Goal: Find specific page/section: Find specific page/section

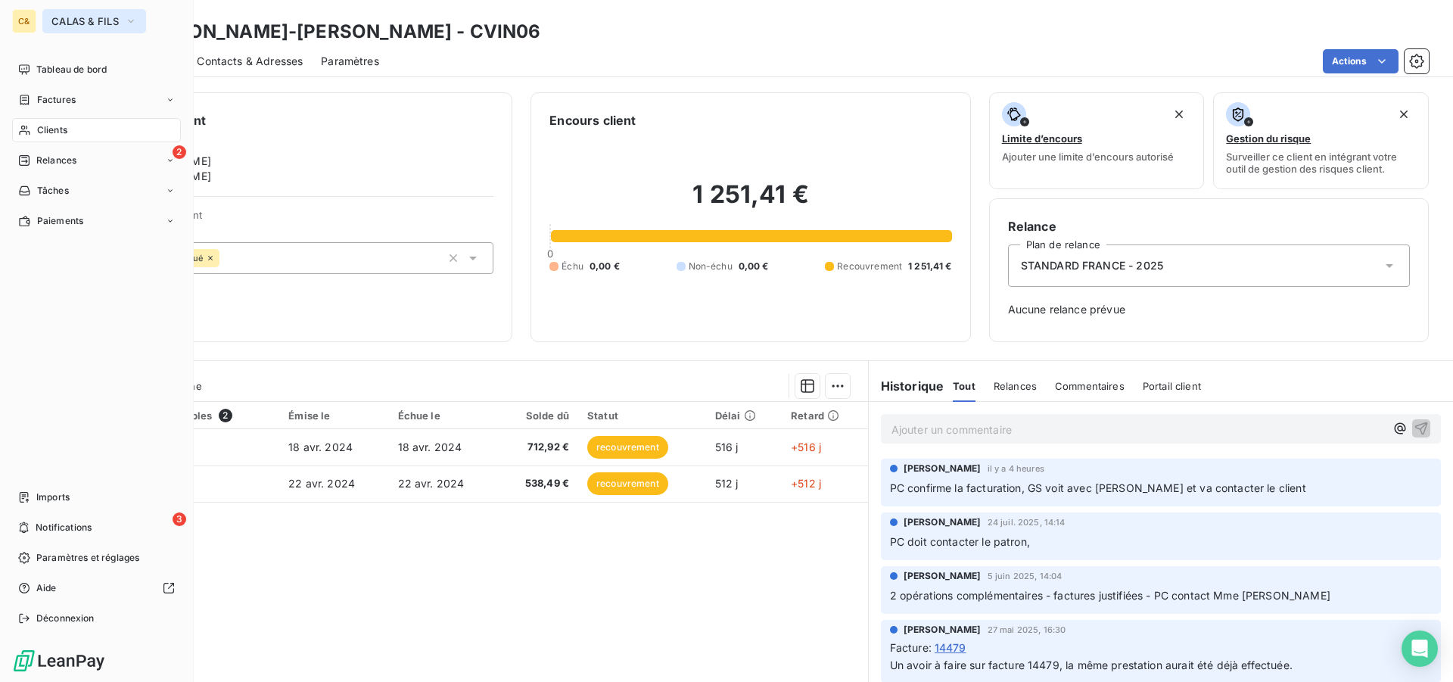
click at [75, 26] on span "CALAS & FILS" at bounding box center [84, 21] width 67 height 12
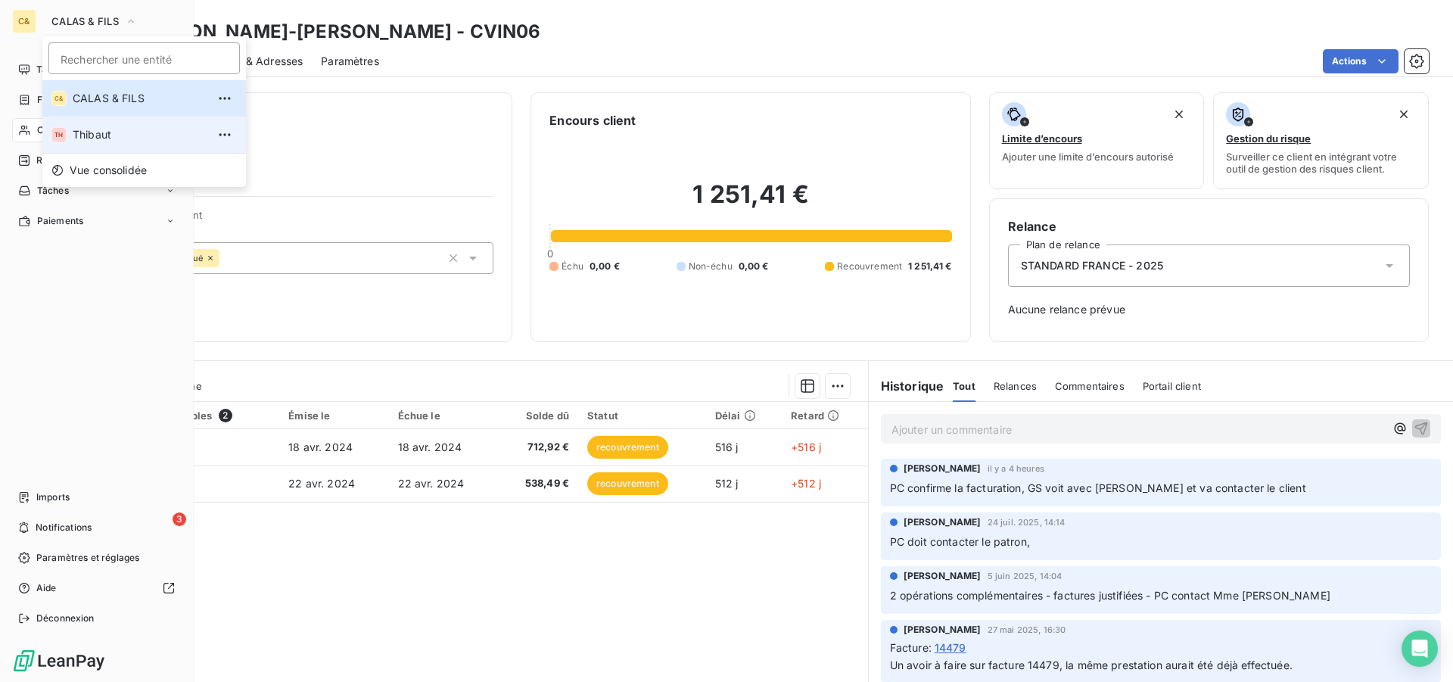
click at [89, 137] on span "Thibaut" at bounding box center [140, 134] width 134 height 15
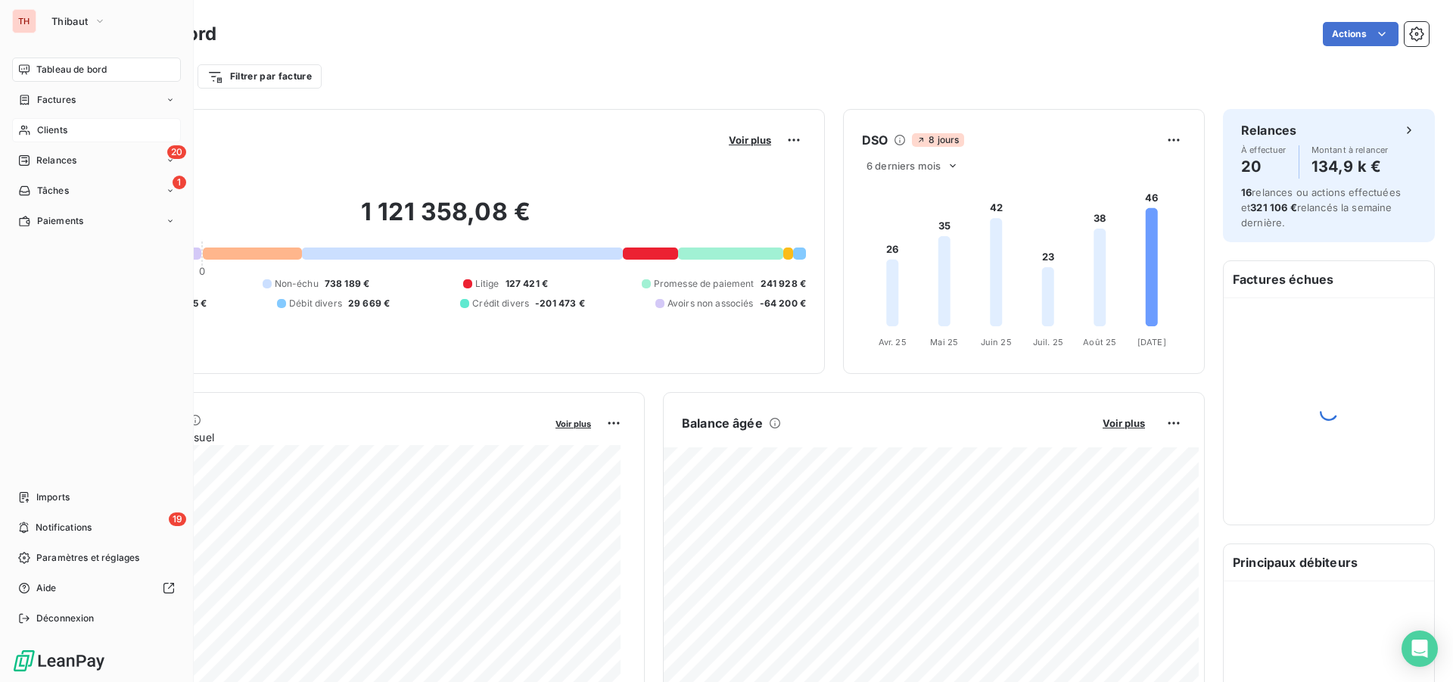
drag, startPoint x: 57, startPoint y: 127, endPoint x: 1101, endPoint y: 38, distance: 1048.5
click at [57, 127] on span "Clients" at bounding box center [52, 130] width 30 height 14
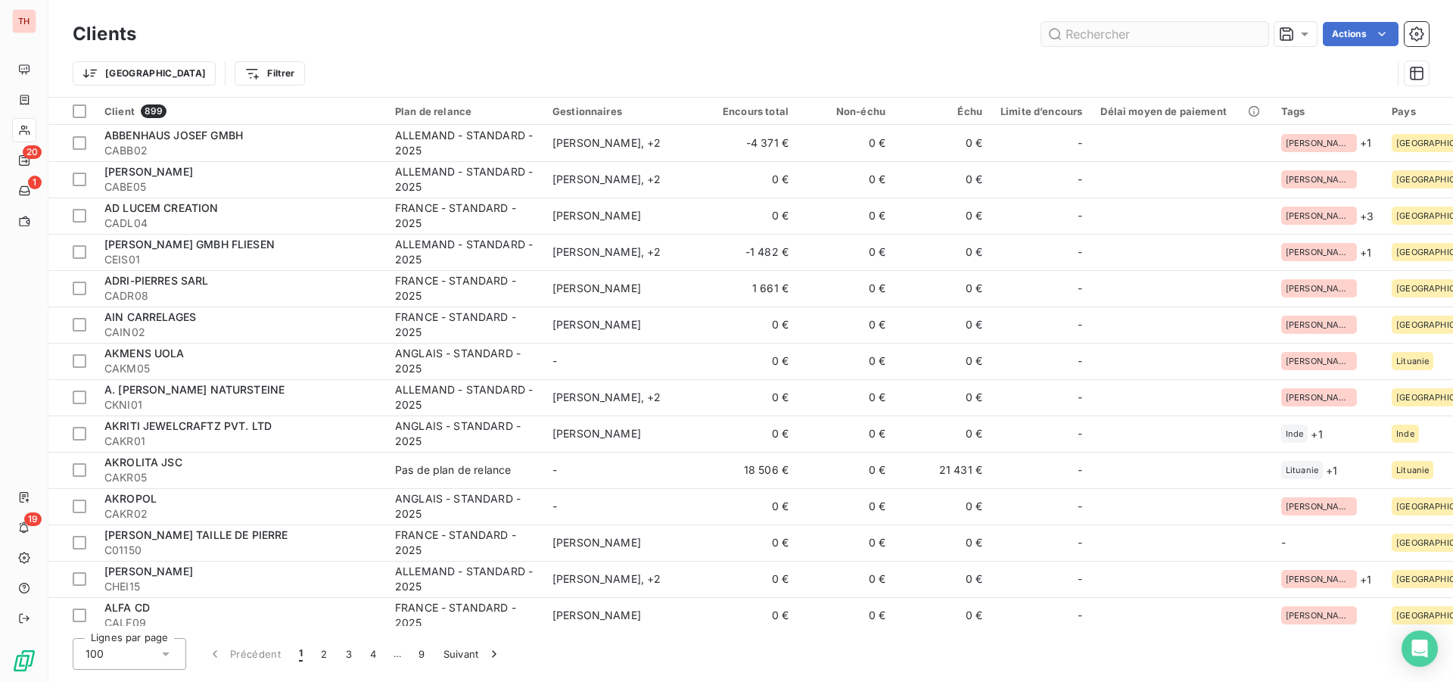
click at [1181, 35] on input "text" at bounding box center [1155, 34] width 227 height 24
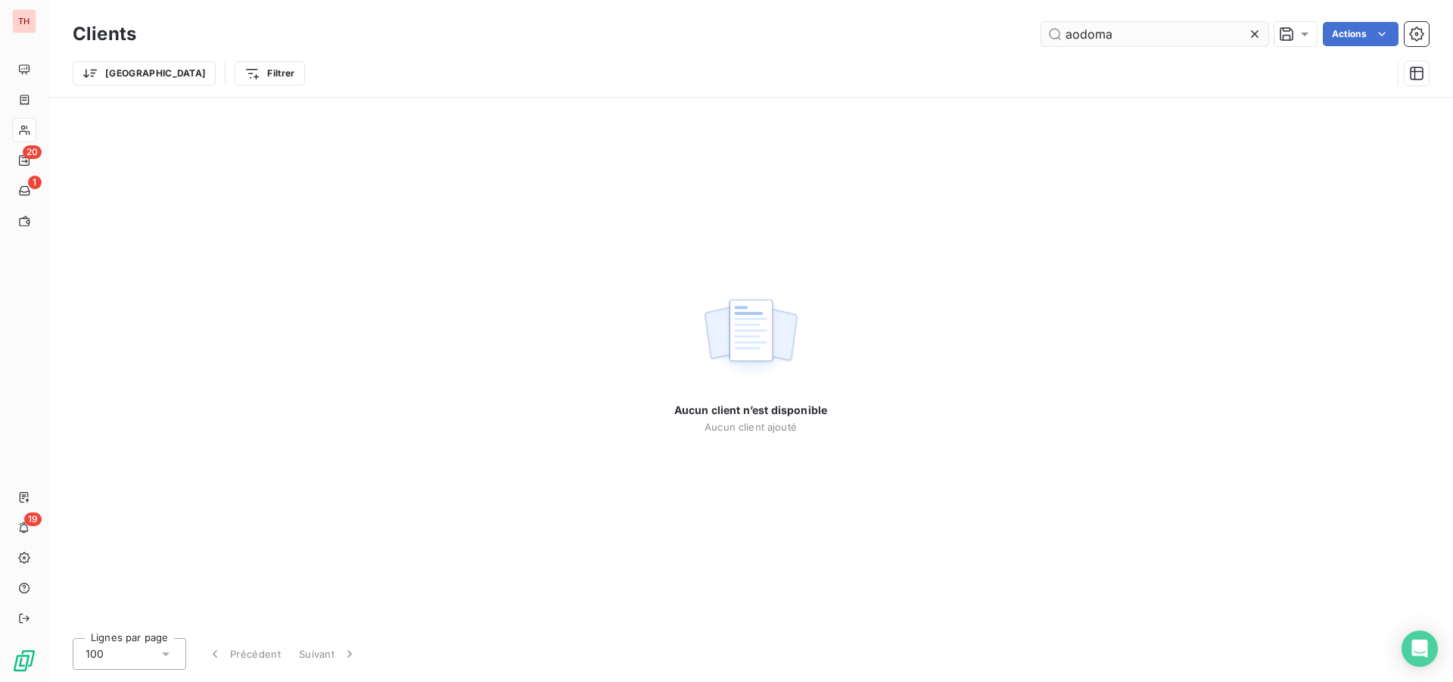
click at [1076, 36] on input "aodoma" at bounding box center [1155, 34] width 227 height 24
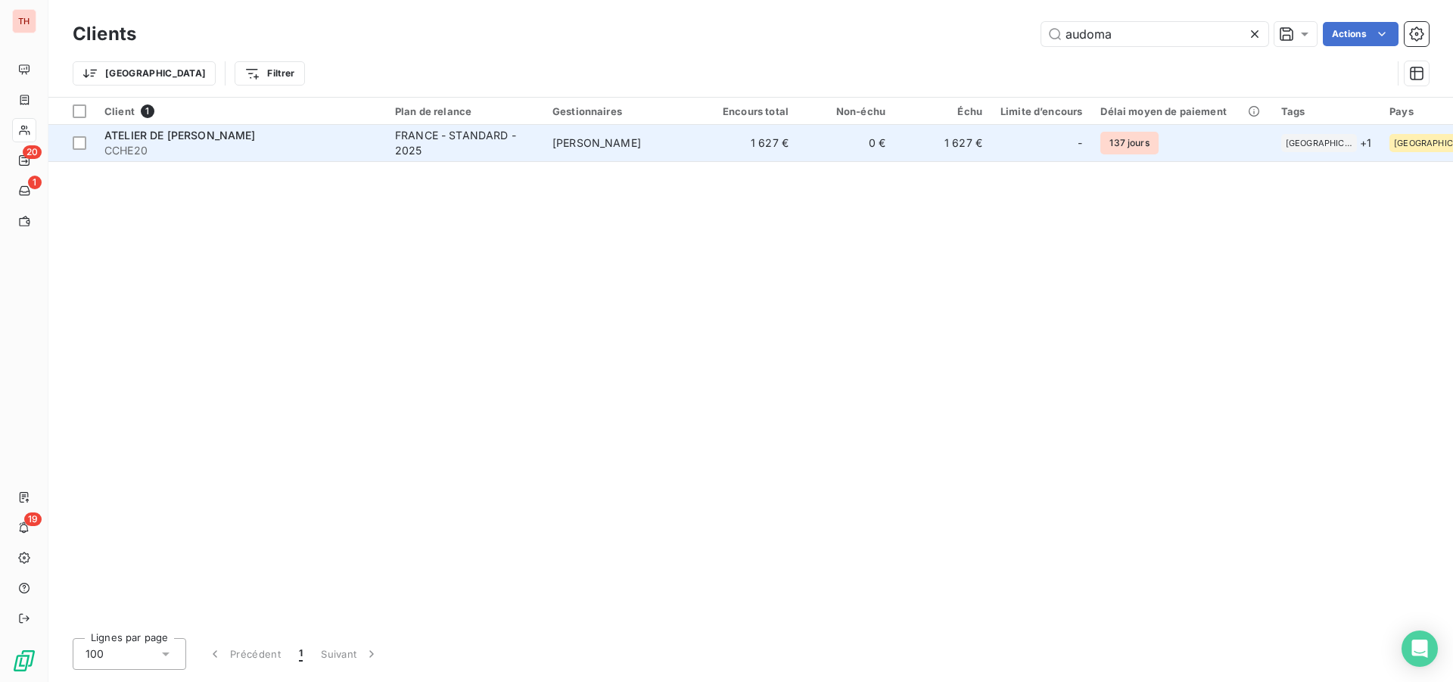
type input "audoma"
click at [313, 139] on div "ATELIER DE [PERSON_NAME]" at bounding box center [240, 135] width 273 height 15
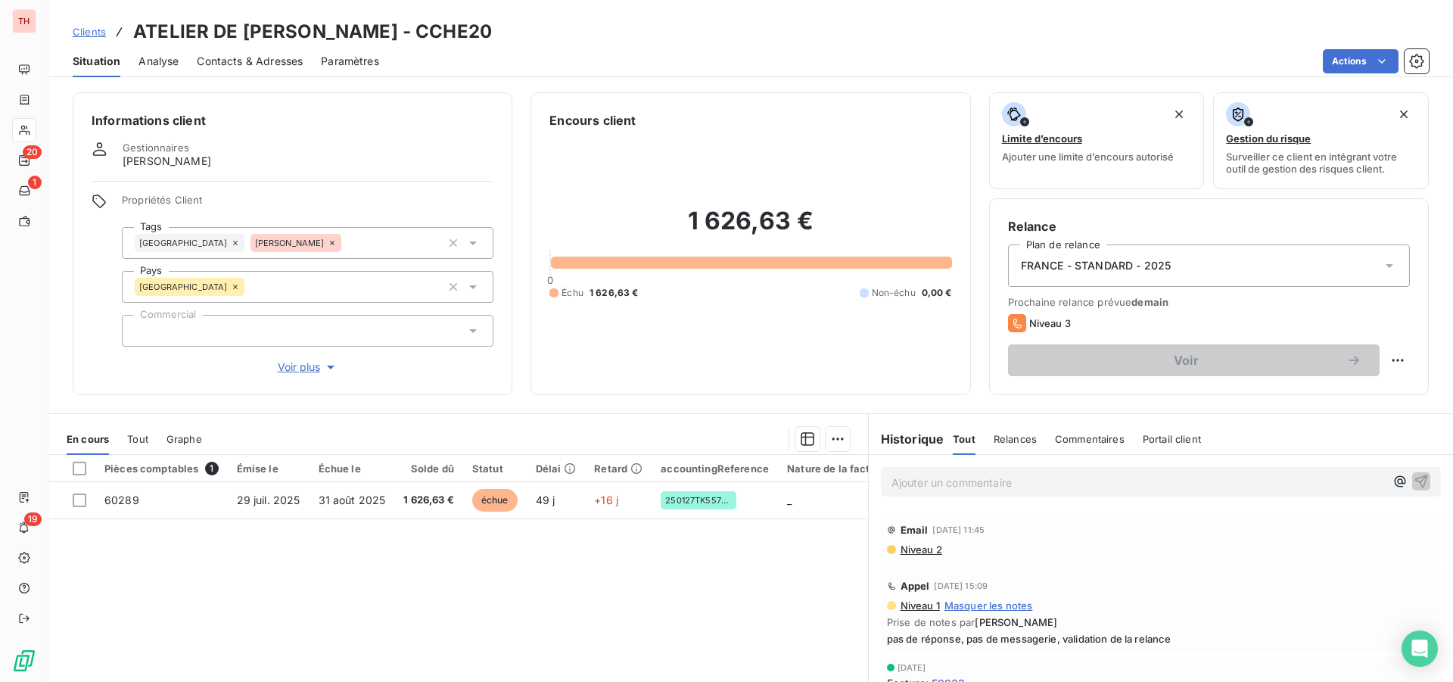
scroll to position [151, 0]
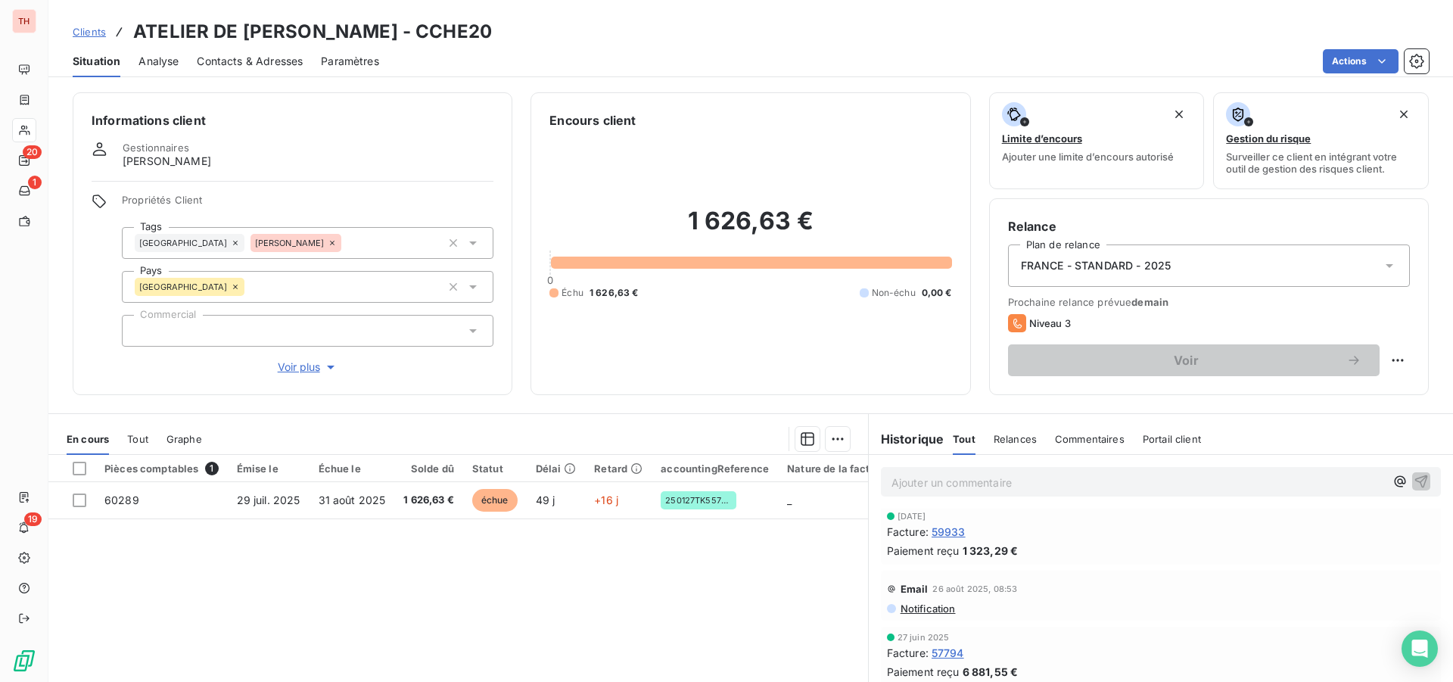
click at [948, 534] on span "59933" at bounding box center [949, 532] width 34 height 16
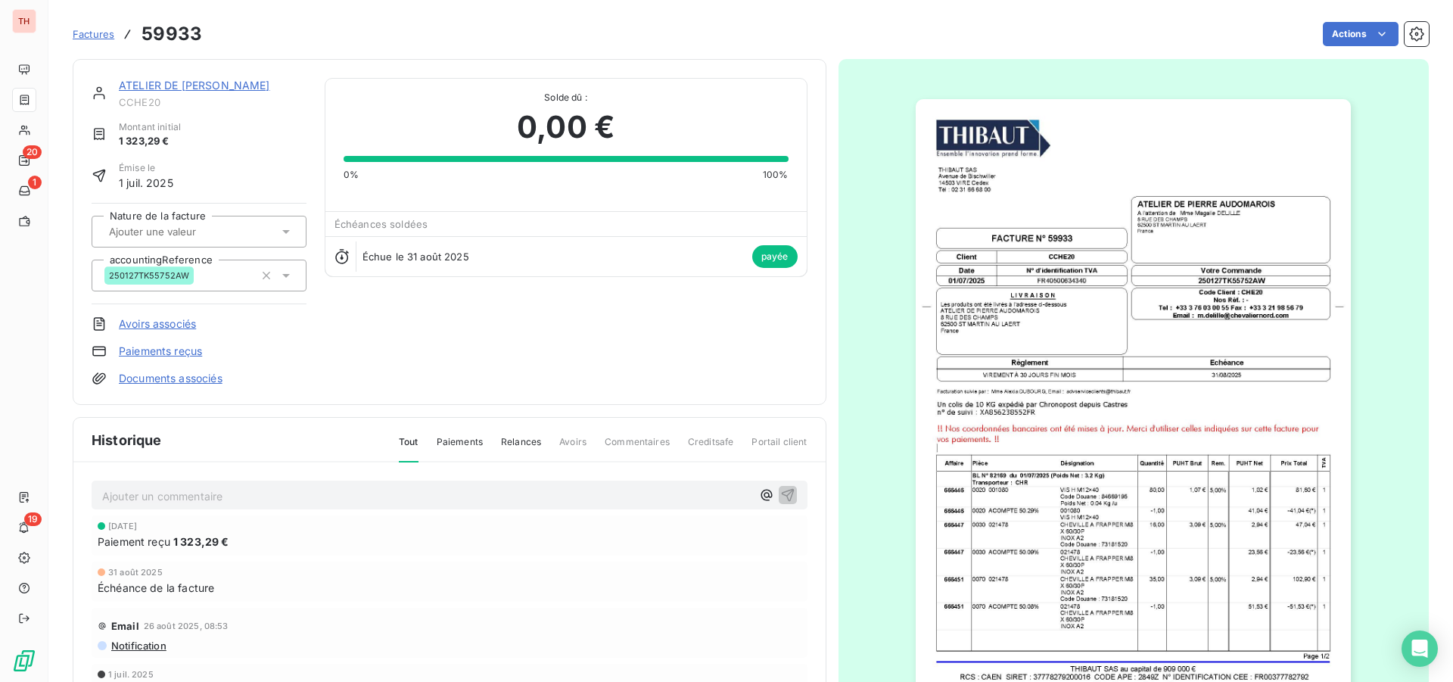
drag, startPoint x: 269, startPoint y: 83, endPoint x: 285, endPoint y: 89, distance: 16.0
click at [269, 83] on link "ATELIER DE [PERSON_NAME]" at bounding box center [194, 85] width 151 height 13
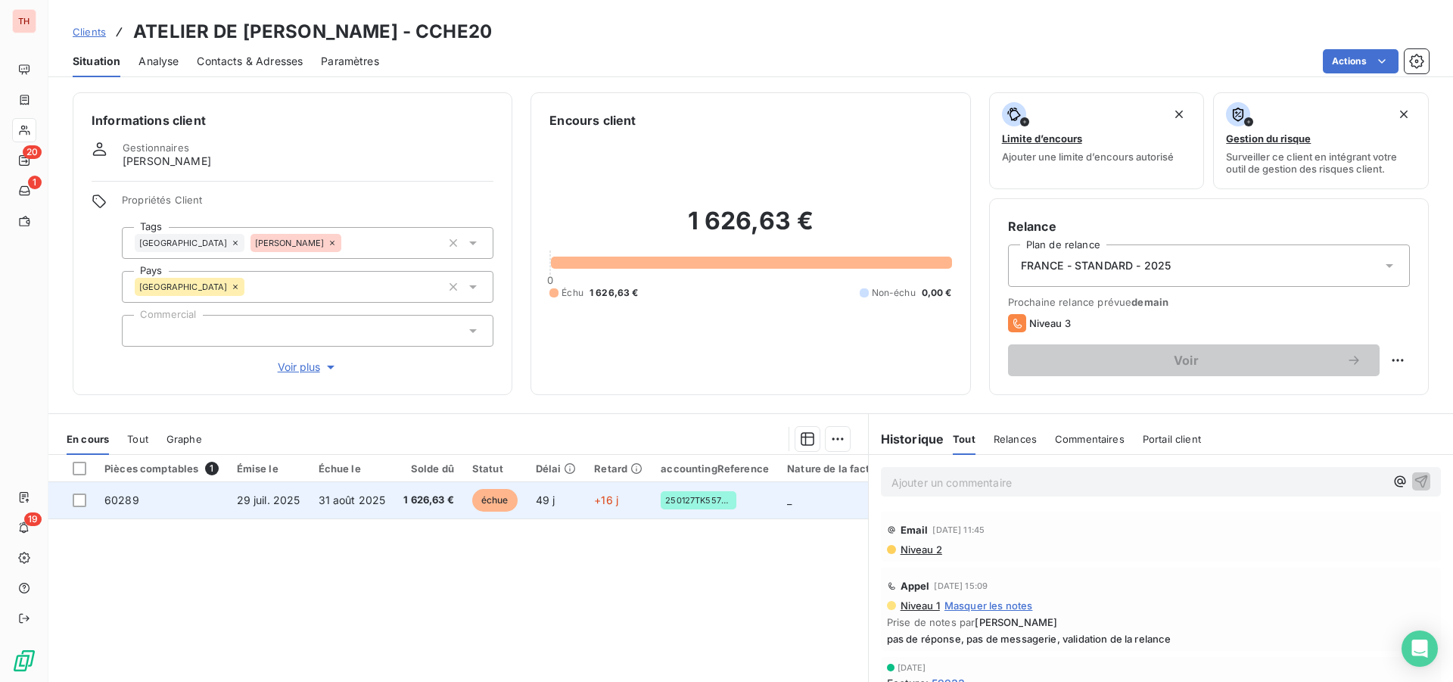
click at [441, 503] on span "1 626,63 €" at bounding box center [428, 500] width 51 height 15
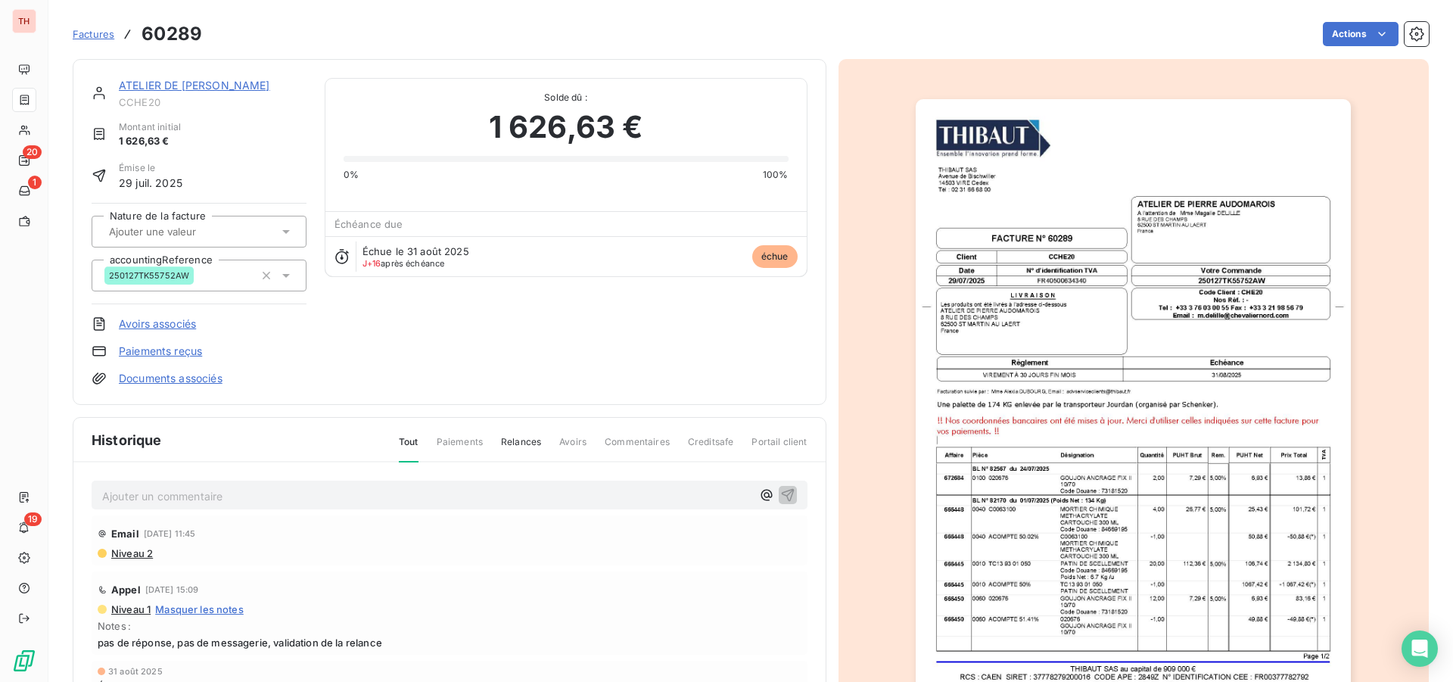
click at [211, 89] on link "ATELIER DE [PERSON_NAME]" at bounding box center [194, 85] width 151 height 13
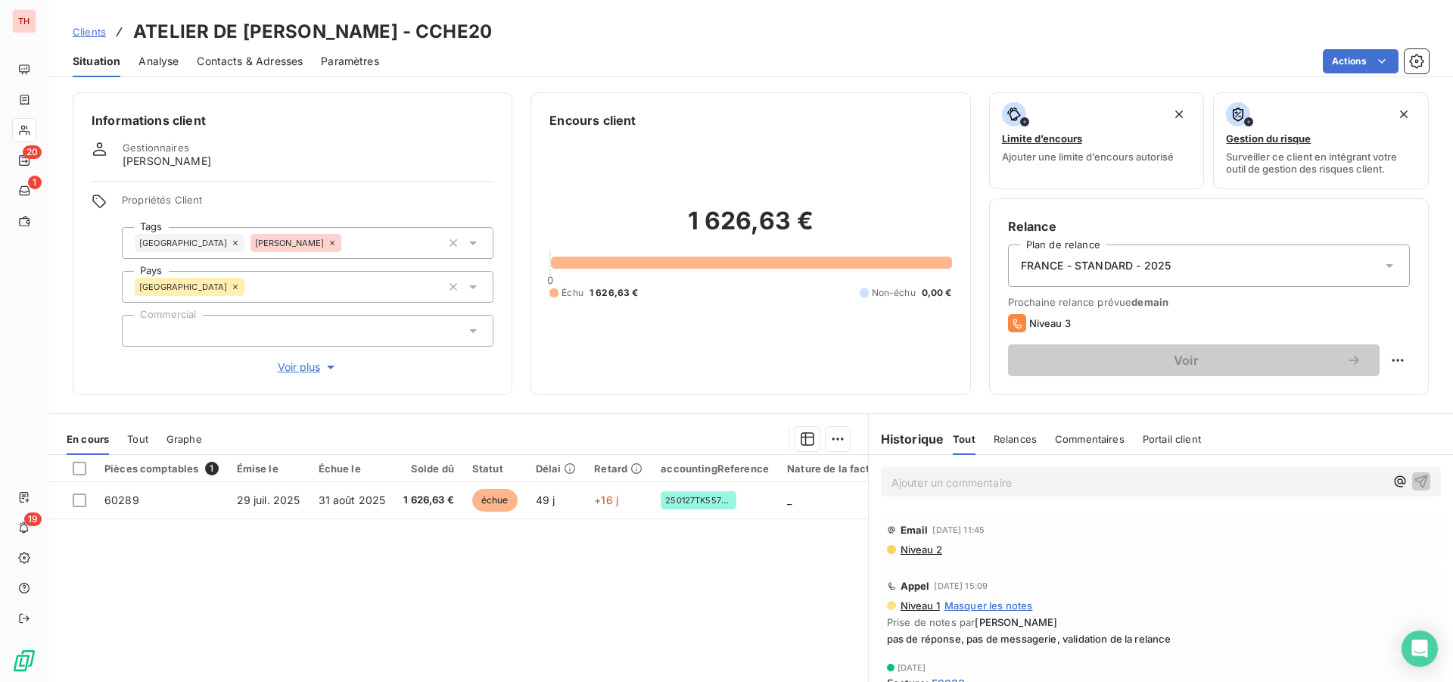
scroll to position [76, 0]
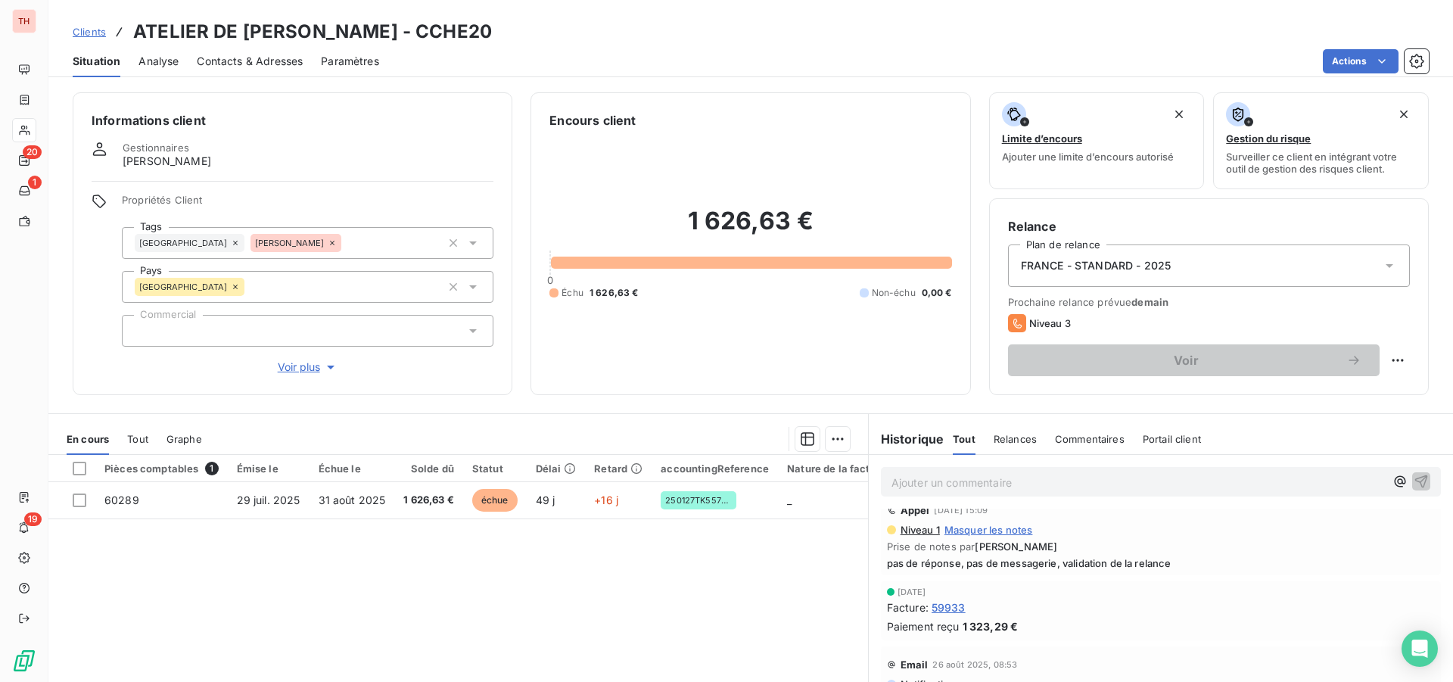
click at [948, 604] on span "59933" at bounding box center [949, 608] width 34 height 16
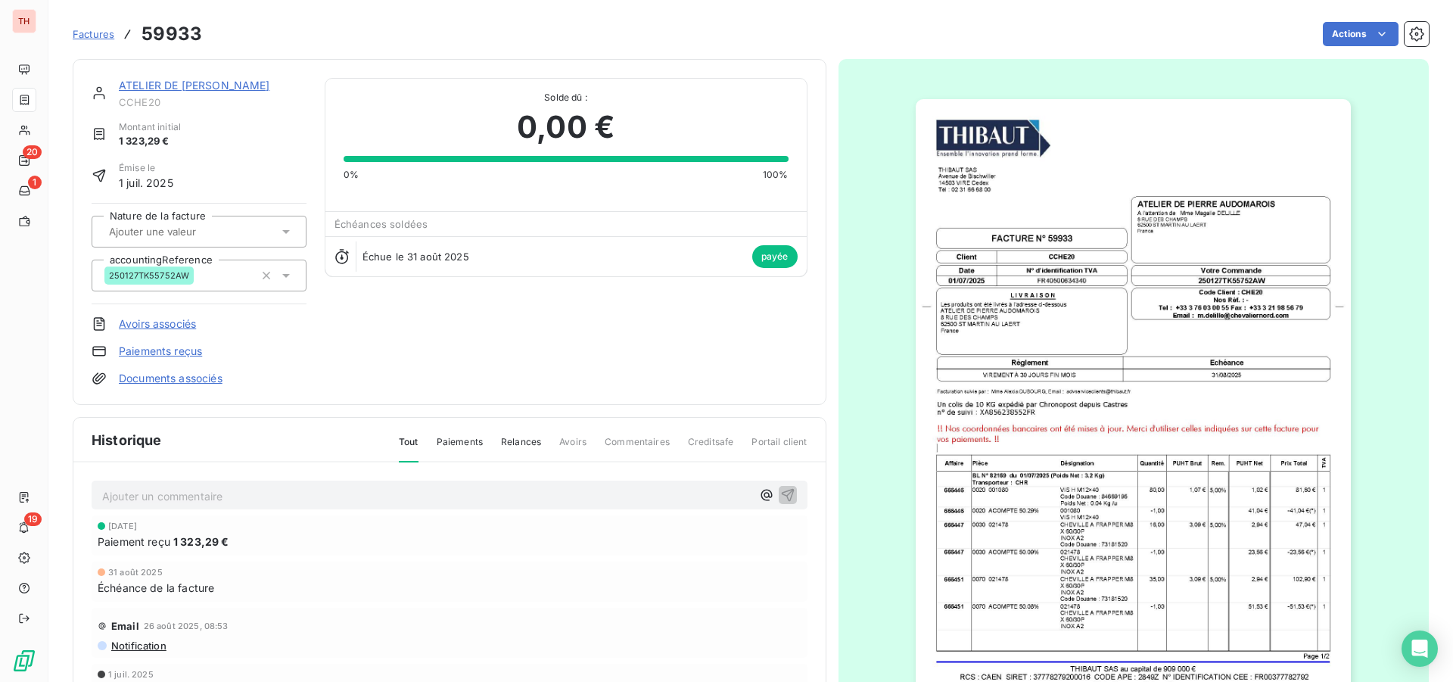
click at [267, 83] on link "ATELIER DE [PERSON_NAME]" at bounding box center [194, 85] width 151 height 13
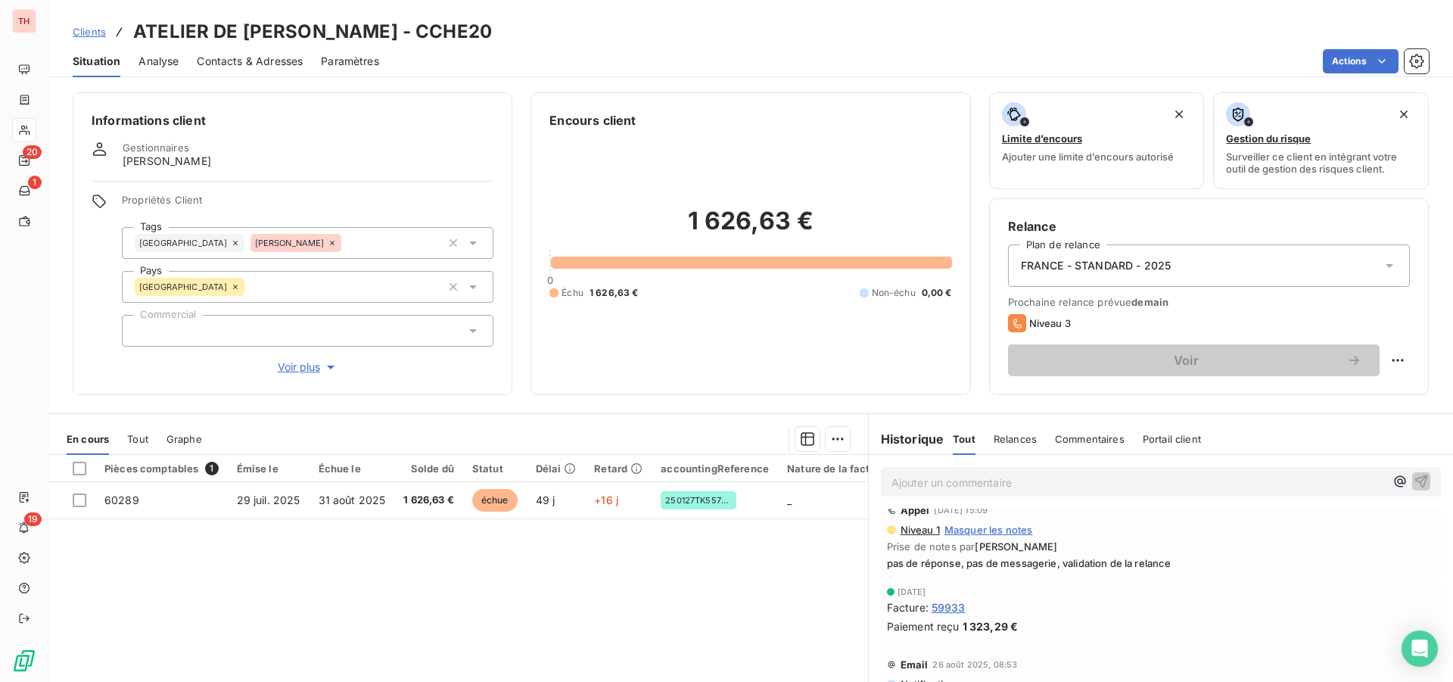
scroll to position [151, 0]
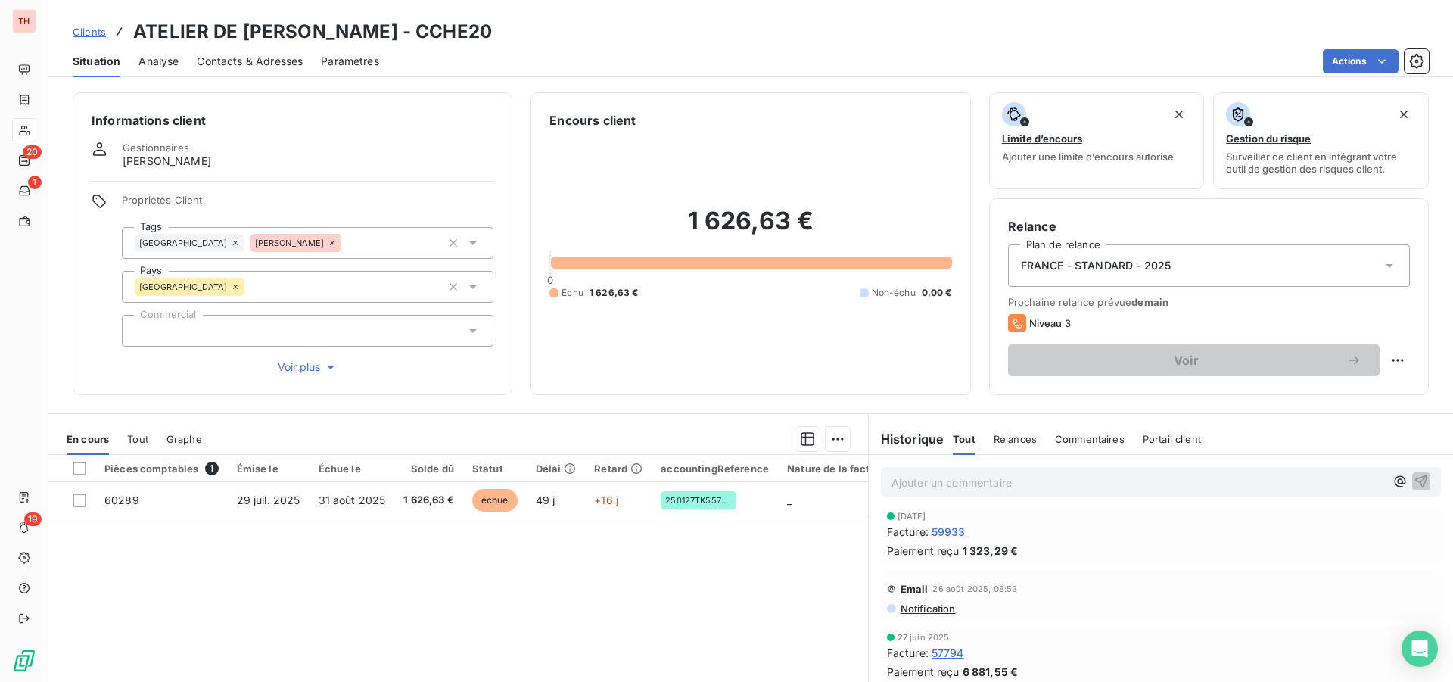
click at [947, 653] on span "57794" at bounding box center [948, 653] width 33 height 16
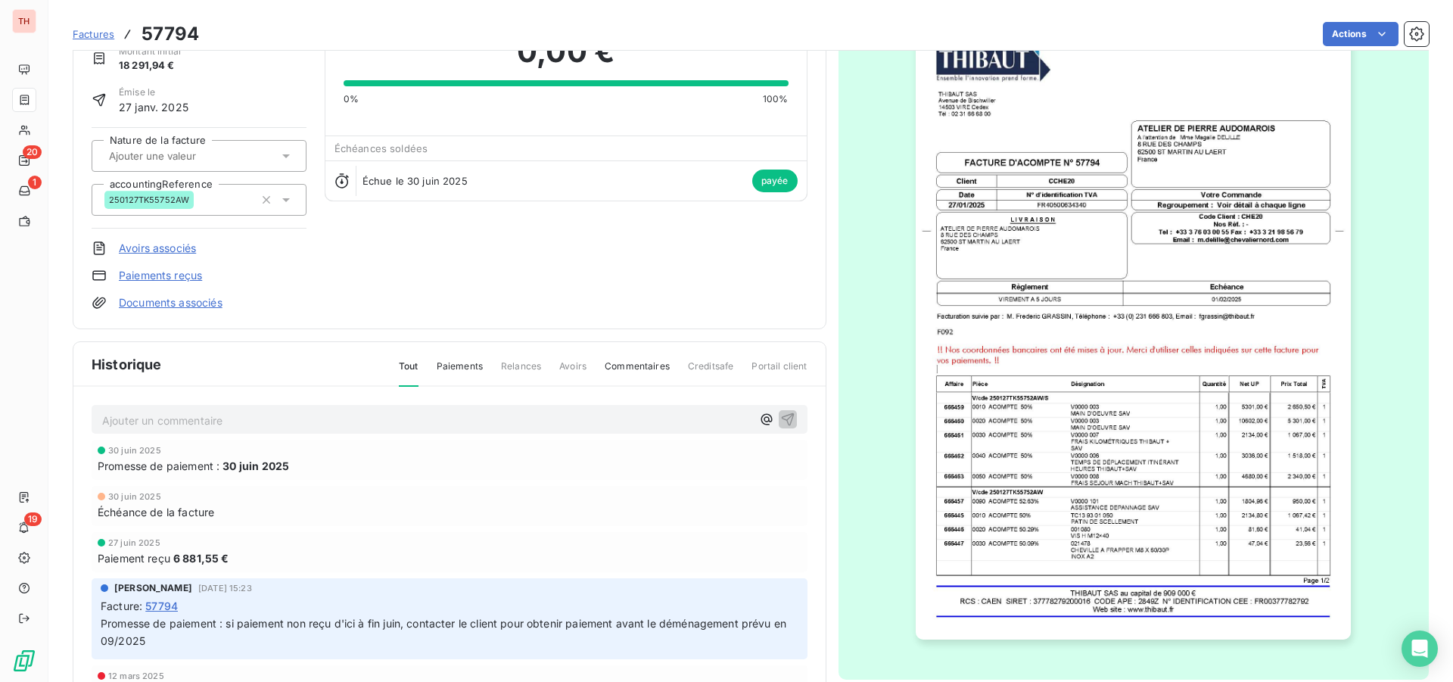
scroll to position [112, 0]
